Goal: Information Seeking & Learning: Learn about a topic

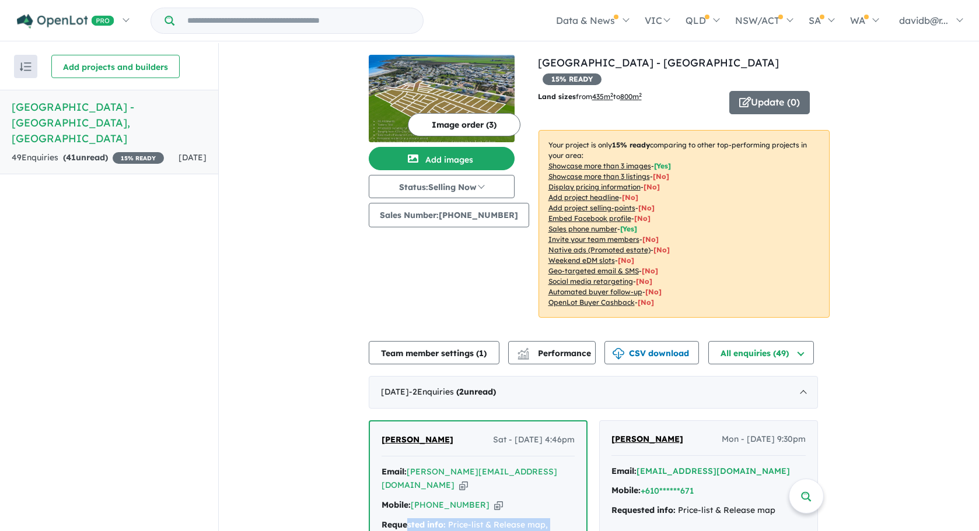
drag, startPoint x: 465, startPoint y: 510, endPoint x: 410, endPoint y: 502, distance: 55.4
click at [410, 519] on div "Requested info: Price-list & Release map, House & land packages" at bounding box center [477, 533] width 193 height 28
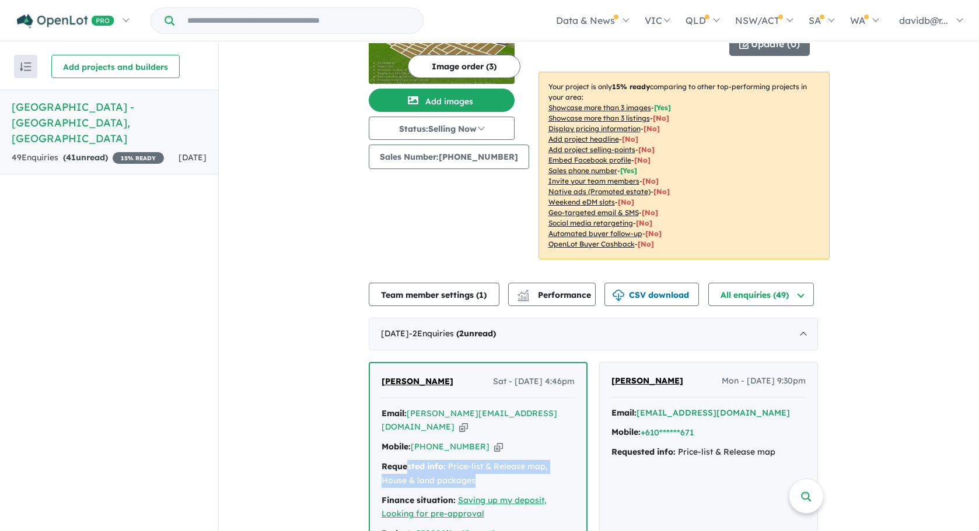
scroll to position [117, 0]
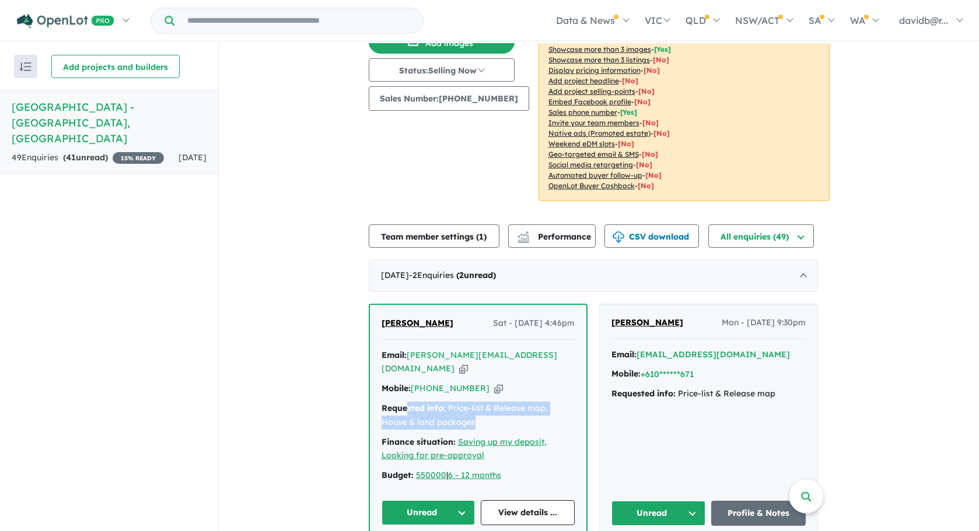
click at [489, 402] on div "Requested info: Price-list & Release map, House & land packages" at bounding box center [477, 416] width 193 height 28
drag, startPoint x: 456, startPoint y: 395, endPoint x: 380, endPoint y: 386, distance: 76.4
click at [380, 386] on div "[PERSON_NAME] Sat - [DATE] 4:46pm Email: [PERSON_NAME][EMAIL_ADDRESS][DOMAIN_NA…" at bounding box center [478, 421] width 216 height 232
click at [555, 469] on div "Budget: 550000 | 6 - 12 months" at bounding box center [477, 476] width 193 height 14
drag, startPoint x: 498, startPoint y: 426, endPoint x: 378, endPoint y: 386, distance: 126.2
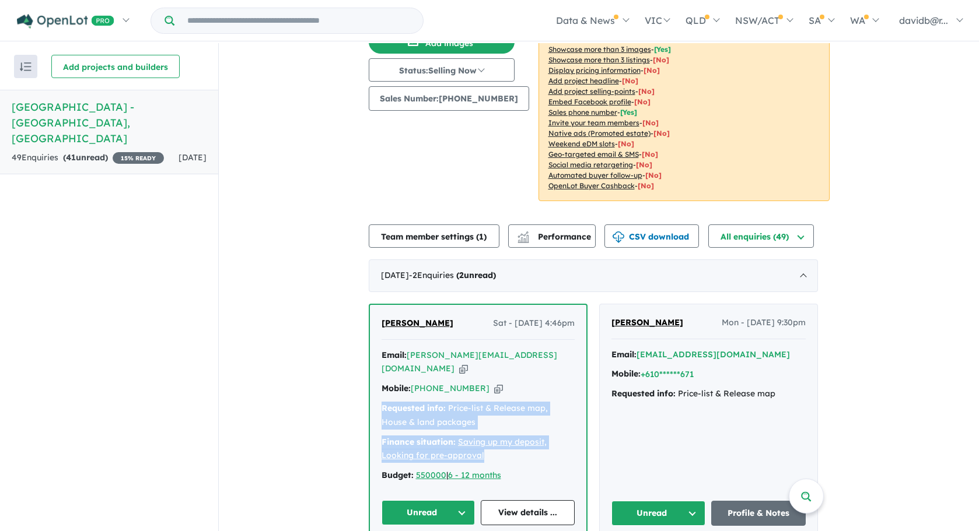
click at [378, 386] on div "[PERSON_NAME] Sat - [DATE] 4:46pm Email: [PERSON_NAME][EMAIL_ADDRESS][DOMAIN_NA…" at bounding box center [478, 421] width 216 height 232
copy div "Requested info: Price-list & Release map, House & land packages Finance situati…"
